Goal: Task Accomplishment & Management: Manage account settings

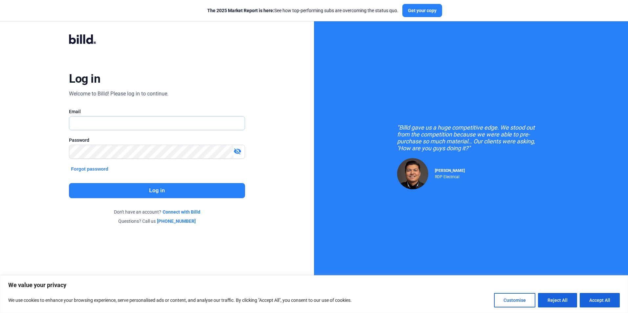
type input "[PERSON_NAME][EMAIL_ADDRESS][PERSON_NAME][DOMAIN_NAME]"
click at [189, 187] on button "Log in" at bounding box center [157, 190] width 176 height 15
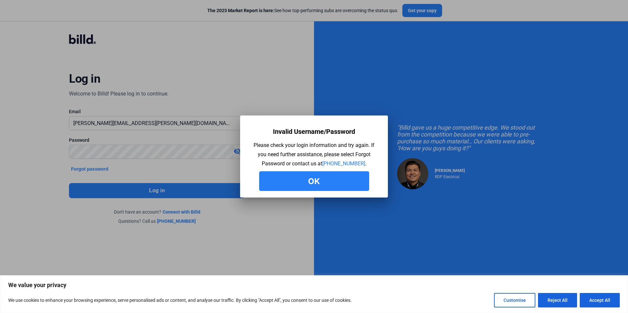
click at [265, 186] on button "Ok" at bounding box center [314, 181] width 110 height 20
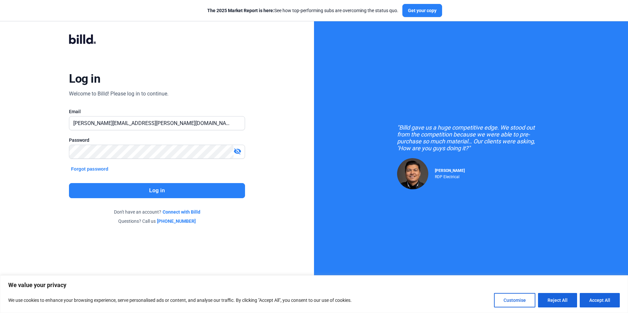
click at [159, 188] on button "Log in" at bounding box center [157, 190] width 176 height 15
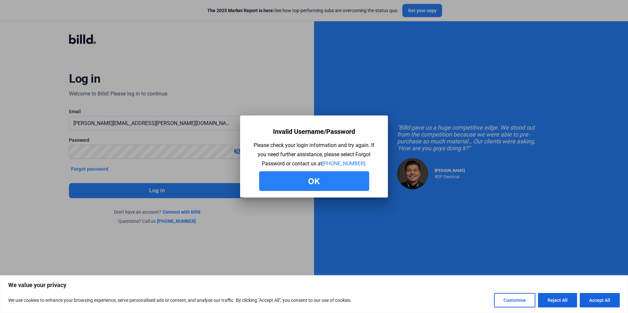
click at [283, 183] on button "Ok" at bounding box center [314, 181] width 110 height 20
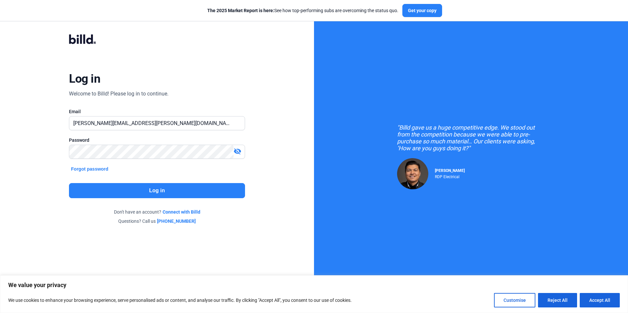
click at [238, 152] on mat-icon "visibility_off" at bounding box center [238, 152] width 8 height 8
